Goal: Transaction & Acquisition: Purchase product/service

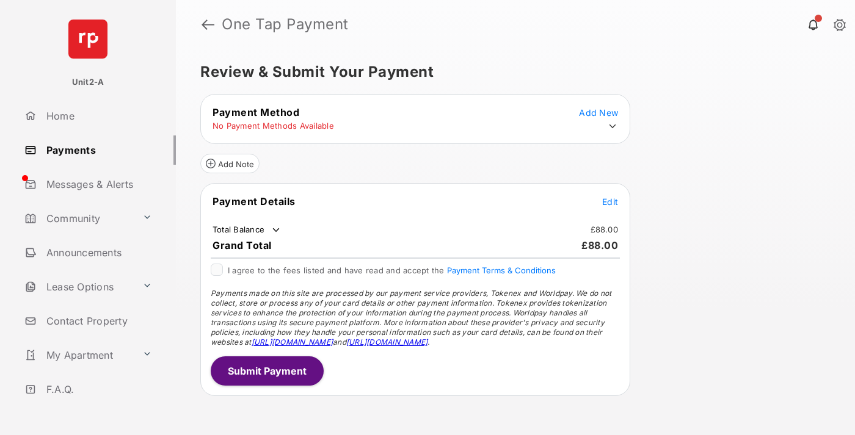
click at [610, 201] on span "Edit" at bounding box center [610, 202] width 16 height 10
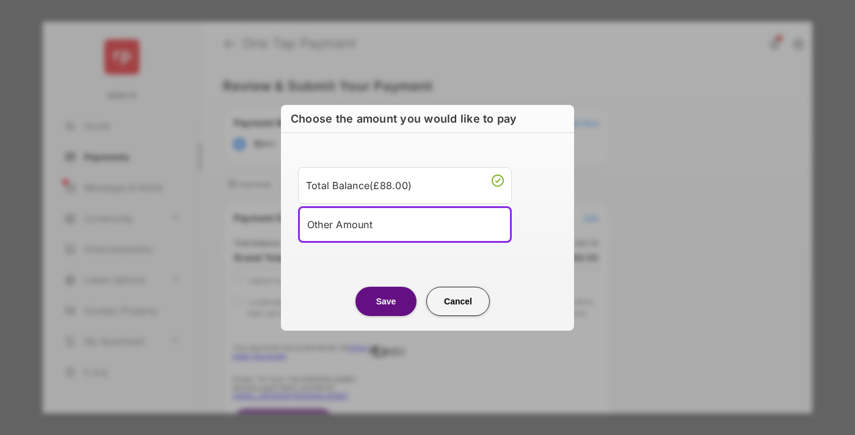
click at [405, 224] on div "Other Amount" at bounding box center [404, 224] width 195 height 18
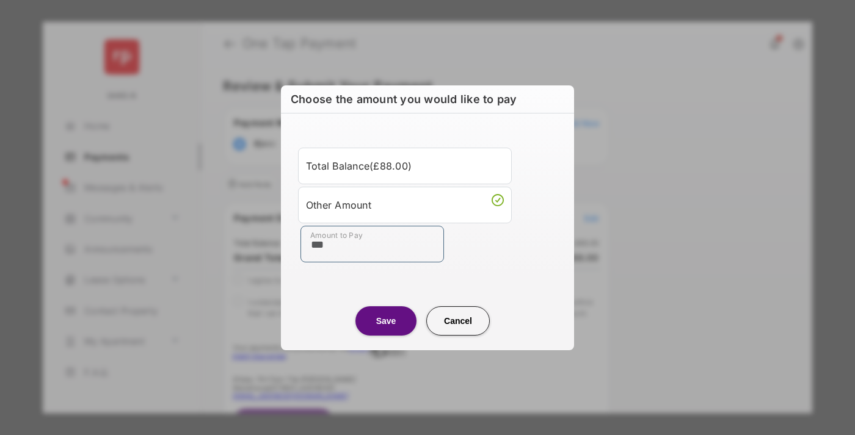
type input "***"
click at [386, 320] on button "Save" at bounding box center [385, 320] width 61 height 29
